Goal: Information Seeking & Learning: Learn about a topic

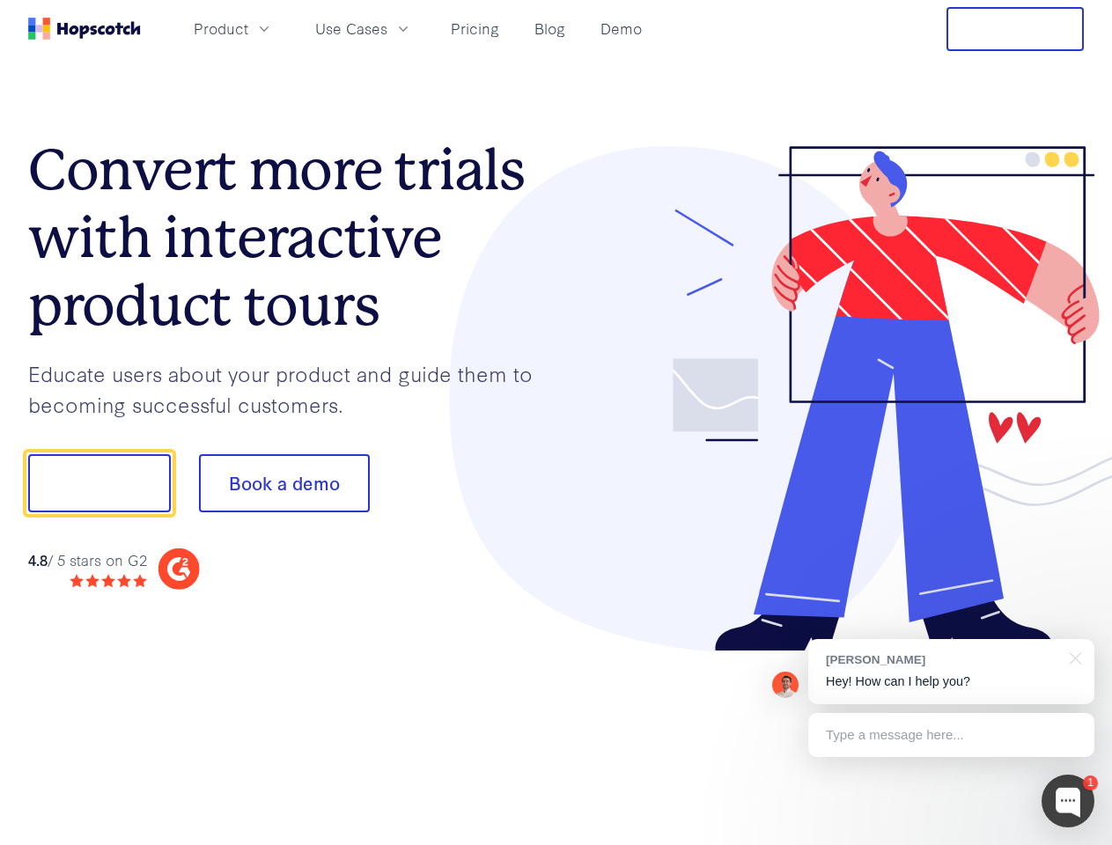
click at [557, 423] on div at bounding box center [821, 399] width 528 height 506
click at [248, 28] on span "Product" at bounding box center [221, 29] width 55 height 22
click at [387, 28] on span "Use Cases" at bounding box center [351, 29] width 72 height 22
click at [1015, 29] on button "Free Trial" at bounding box center [1015, 29] width 137 height 44
click at [99, 483] on button "Show me!" at bounding box center [99, 483] width 143 height 58
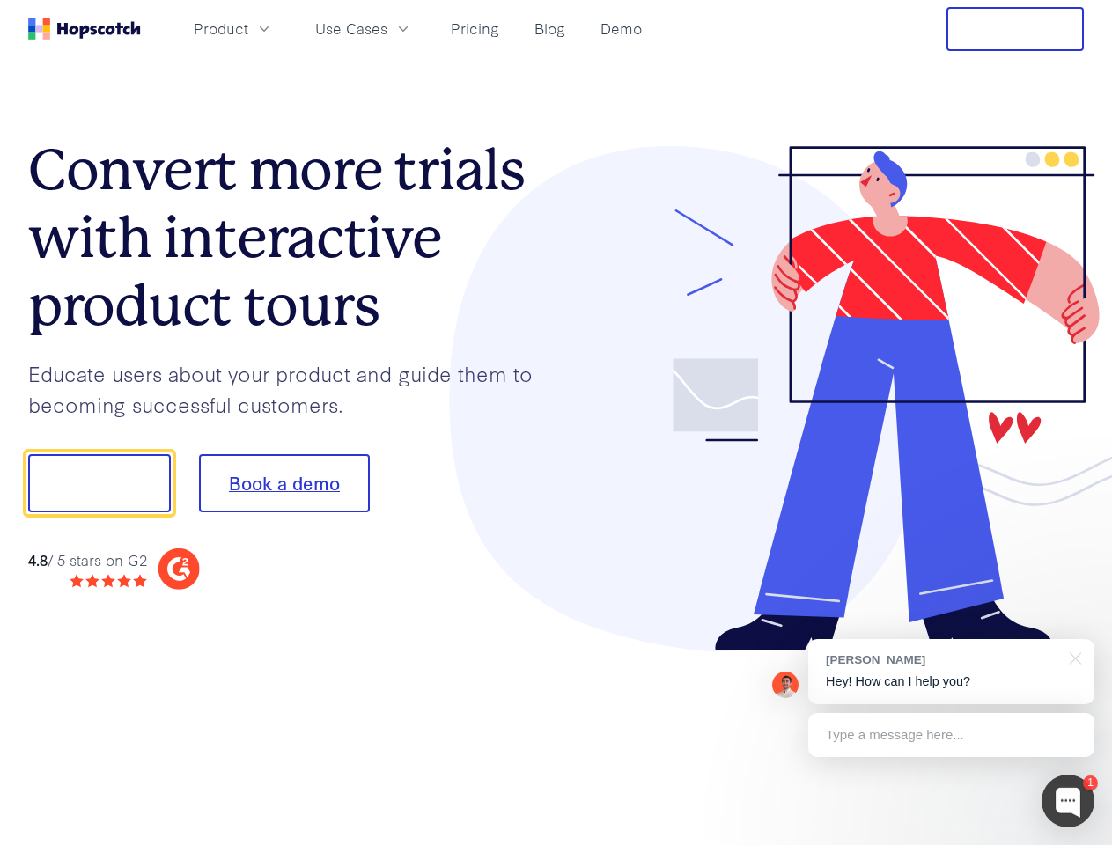
click at [284, 483] on button "Book a demo" at bounding box center [284, 483] width 171 height 58
click at [1068, 801] on div at bounding box center [1068, 801] width 53 height 53
click at [951, 672] on div "[PERSON_NAME] Hey! How can I help you?" at bounding box center [951, 671] width 286 height 65
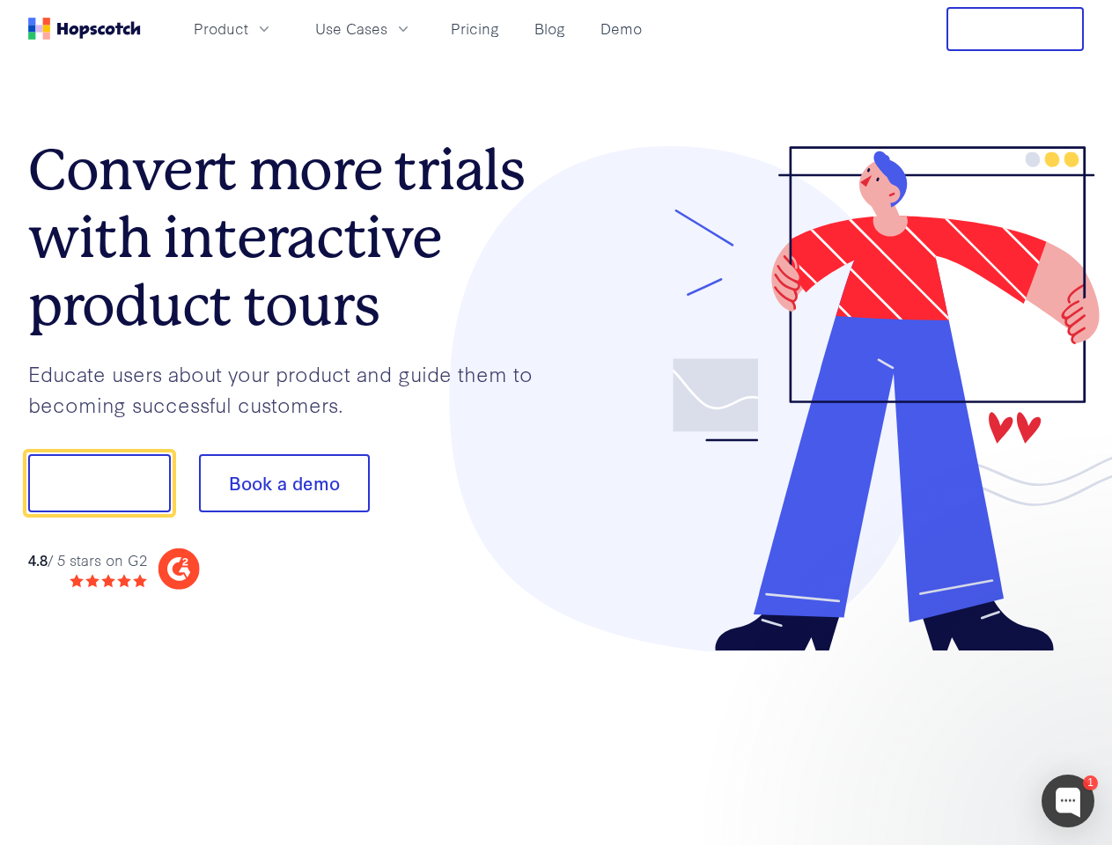
click at [1073, 657] on div at bounding box center [929, 481] width 330 height 587
click at [951, 735] on div at bounding box center [929, 599] width 330 height 351
